Goal: Task Accomplishment & Management: Manage account settings

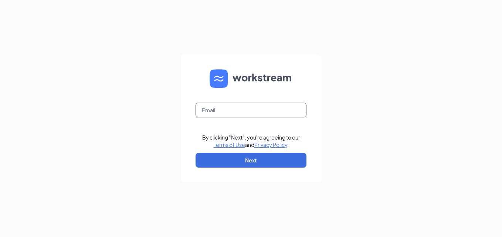
click at [249, 108] on input "text" at bounding box center [250, 110] width 111 height 15
click at [267, 110] on input "kara.keith13@gmail.com" at bounding box center [250, 110] width 111 height 15
type input "[EMAIL_ADDRESS][PERSON_NAME][DOMAIN_NAME]"
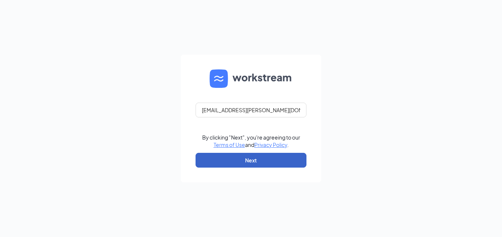
click at [257, 164] on button "Next" at bounding box center [250, 160] width 111 height 15
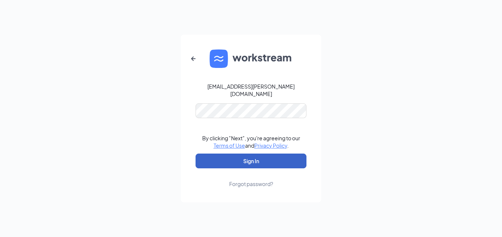
click at [218, 158] on button "Sign In" at bounding box center [250, 161] width 111 height 15
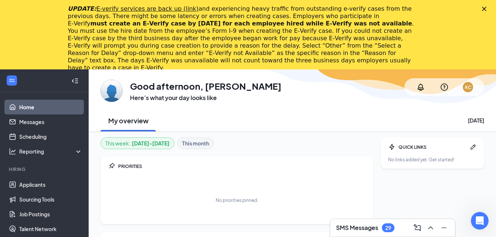
click at [349, 228] on h3 "SMS Messages" at bounding box center [357, 228] width 42 height 8
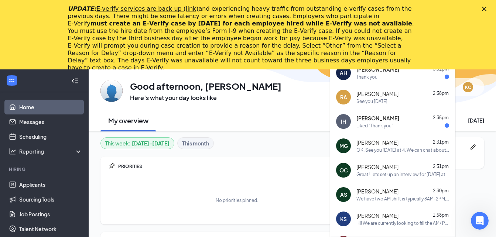
click at [490, 9] on div "Close" at bounding box center [485, 9] width 7 height 4
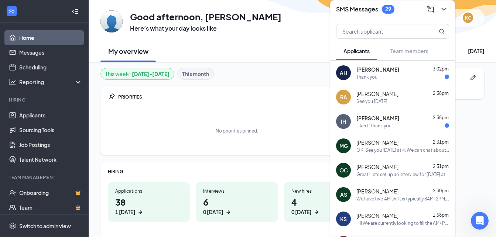
click at [374, 77] on div "Thank you" at bounding box center [367, 77] width 21 height 6
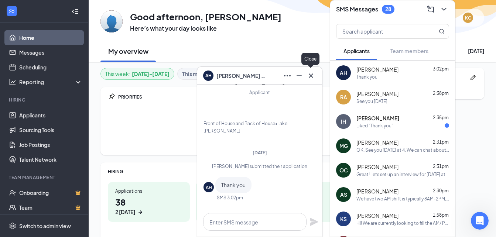
click at [311, 77] on icon "Cross" at bounding box center [311, 75] width 9 height 9
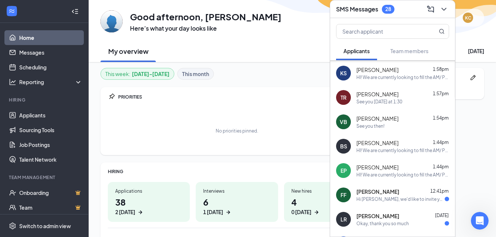
scroll to position [161, 0]
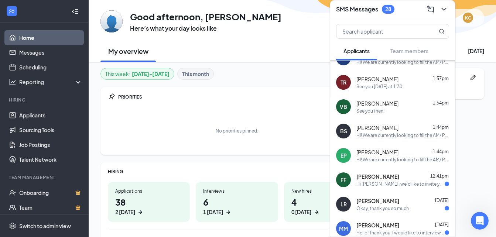
click at [395, 186] on div "Hi Florence Franco, we'd like to invite you to a meeting with Chicken Salad Chi…" at bounding box center [401, 184] width 88 height 6
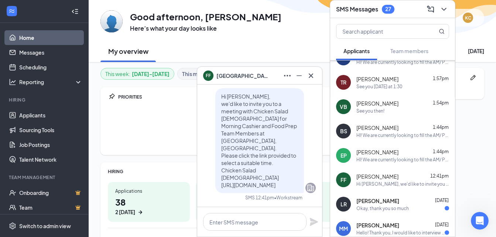
click at [293, 170] on div "Hi Florence Franco, we'd like to invite you to a meeting with Chicken Salad Chi…" at bounding box center [259, 140] width 89 height 105
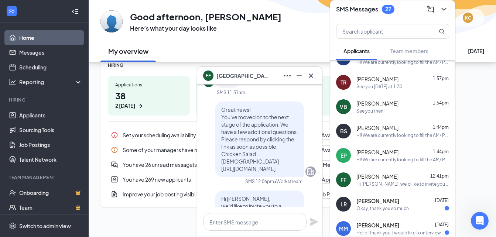
scroll to position [0, 0]
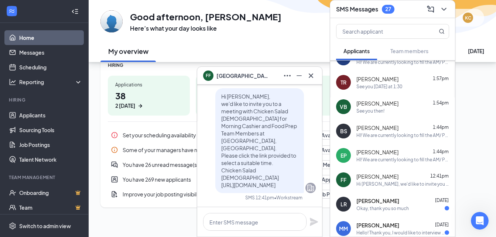
click at [254, 179] on span "Hi Florence Franco, we'd like to invite you to a meeting with Chicken Salad Chi…" at bounding box center [259, 140] width 76 height 95
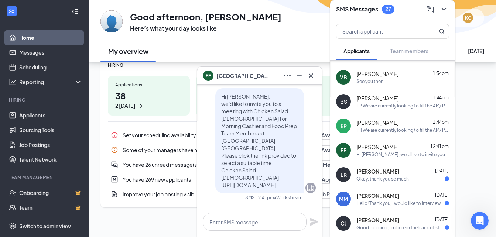
click at [383, 175] on span "Laila Reyes" at bounding box center [378, 171] width 43 height 7
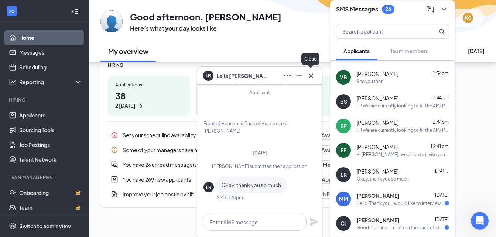
click at [313, 77] on icon "Cross" at bounding box center [311, 75] width 9 height 9
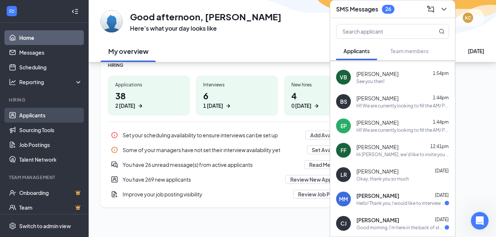
click at [34, 115] on link "Applicants" at bounding box center [50, 115] width 63 height 15
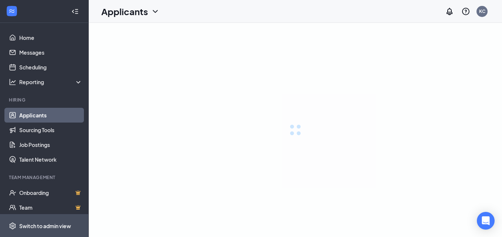
click at [41, 227] on div "Switch to admin view" at bounding box center [45, 225] width 52 height 7
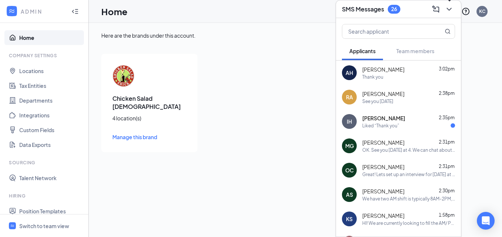
click at [447, 12] on icon "ChevronDown" at bounding box center [448, 9] width 9 height 9
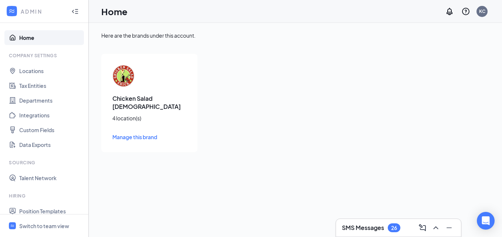
click at [138, 134] on span "Manage this brand" at bounding box center [134, 137] width 45 height 7
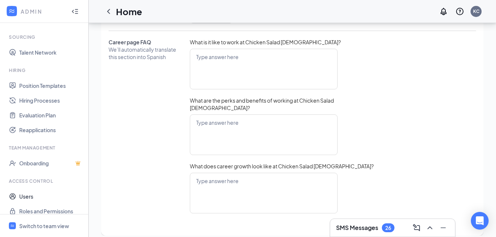
scroll to position [133, 0]
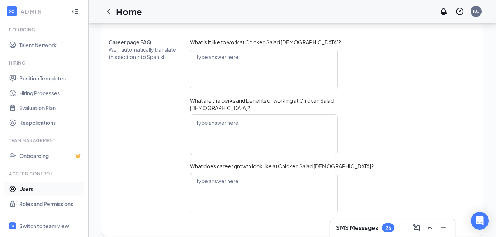
click at [37, 192] on link "Users" at bounding box center [50, 189] width 63 height 15
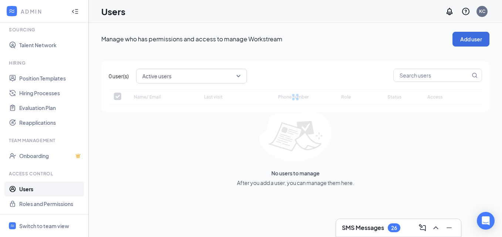
checkbox input "false"
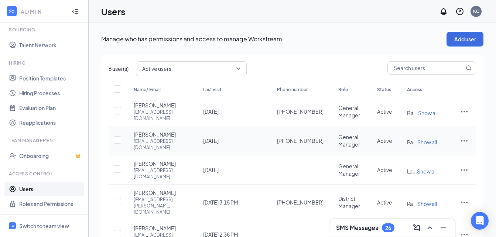
click at [436, 146] on span "Show all" at bounding box center [427, 142] width 20 height 7
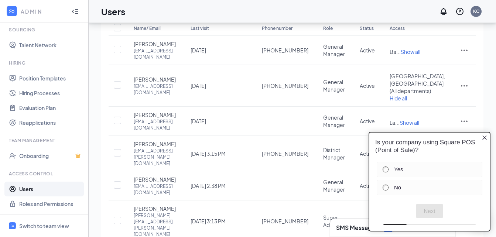
click at [487, 139] on icon "Close button" at bounding box center [485, 138] width 6 height 6
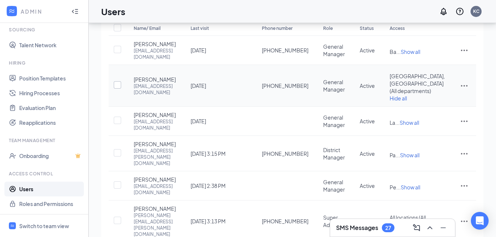
click at [118, 89] on input "checkbox" at bounding box center [117, 84] width 7 height 7
click at [119, 89] on input "checkbox" at bounding box center [117, 85] width 7 height 7
checkbox input "false"
click at [468, 90] on icon "ActionsIcon" at bounding box center [464, 85] width 9 height 9
click at [443, 115] on span "Edit user" at bounding box center [440, 115] width 46 height 8
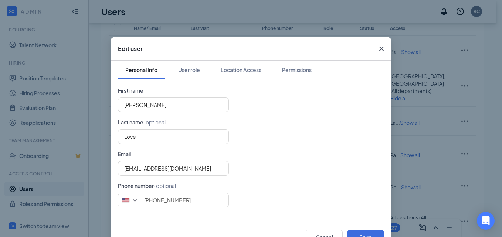
scroll to position [24, 0]
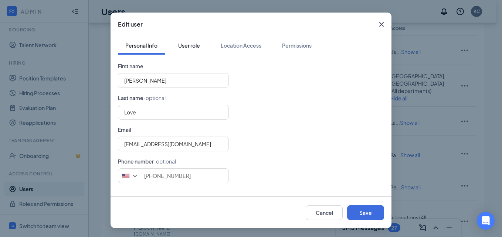
click at [195, 45] on div "User role" at bounding box center [189, 45] width 22 height 7
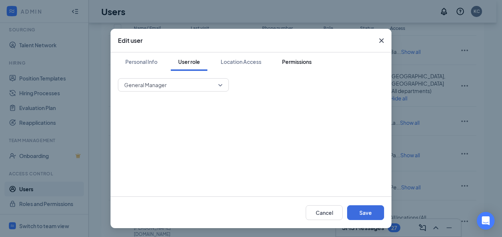
click at [284, 61] on div "Permissions" at bounding box center [297, 61] width 30 height 7
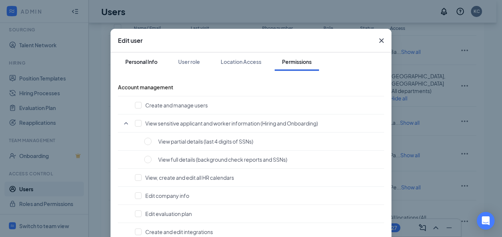
click at [144, 65] on div "Personal Info" at bounding box center [141, 61] width 32 height 7
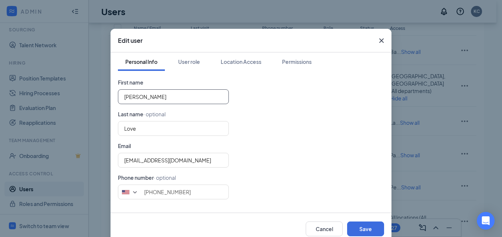
click at [148, 94] on input "[PERSON_NAME]" at bounding box center [173, 96] width 111 height 15
type input "T"
type input "Love"
click at [135, 98] on input "LoveGeneral" at bounding box center [173, 96] width 111 height 15
type input "General"
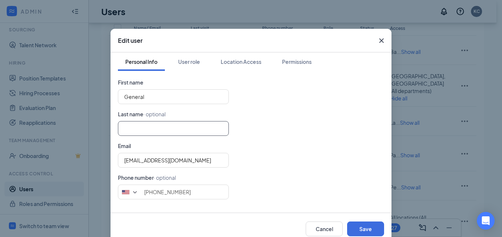
click at [136, 126] on input "text" at bounding box center [173, 128] width 111 height 15
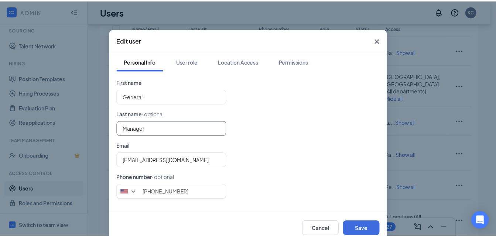
scroll to position [24, 0]
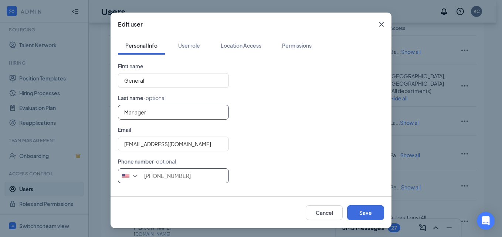
type input "Manager"
click at [188, 175] on input "[PHONE_NUMBER]" at bounding box center [173, 175] width 111 height 15
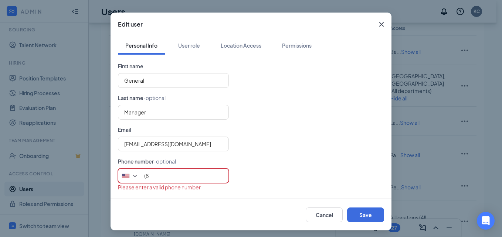
type input "("
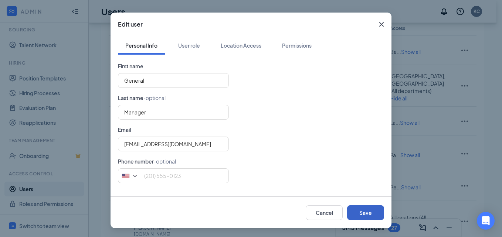
click at [358, 211] on button "Save" at bounding box center [365, 212] width 37 height 15
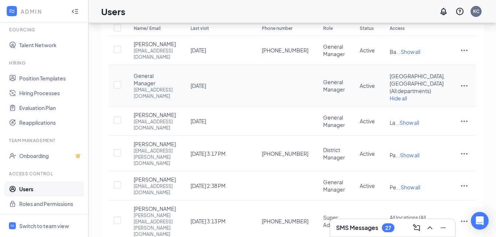
scroll to position [121, 0]
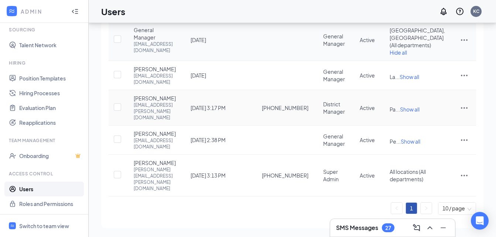
click at [183, 117] on td "[PERSON_NAME] [PERSON_NAME][EMAIL_ADDRESS][PERSON_NAME][DOMAIN_NAME]" at bounding box center [154, 107] width 57 height 35
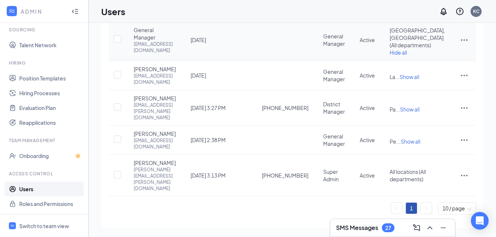
scroll to position [0, 0]
